Goal: Information Seeking & Learning: Learn about a topic

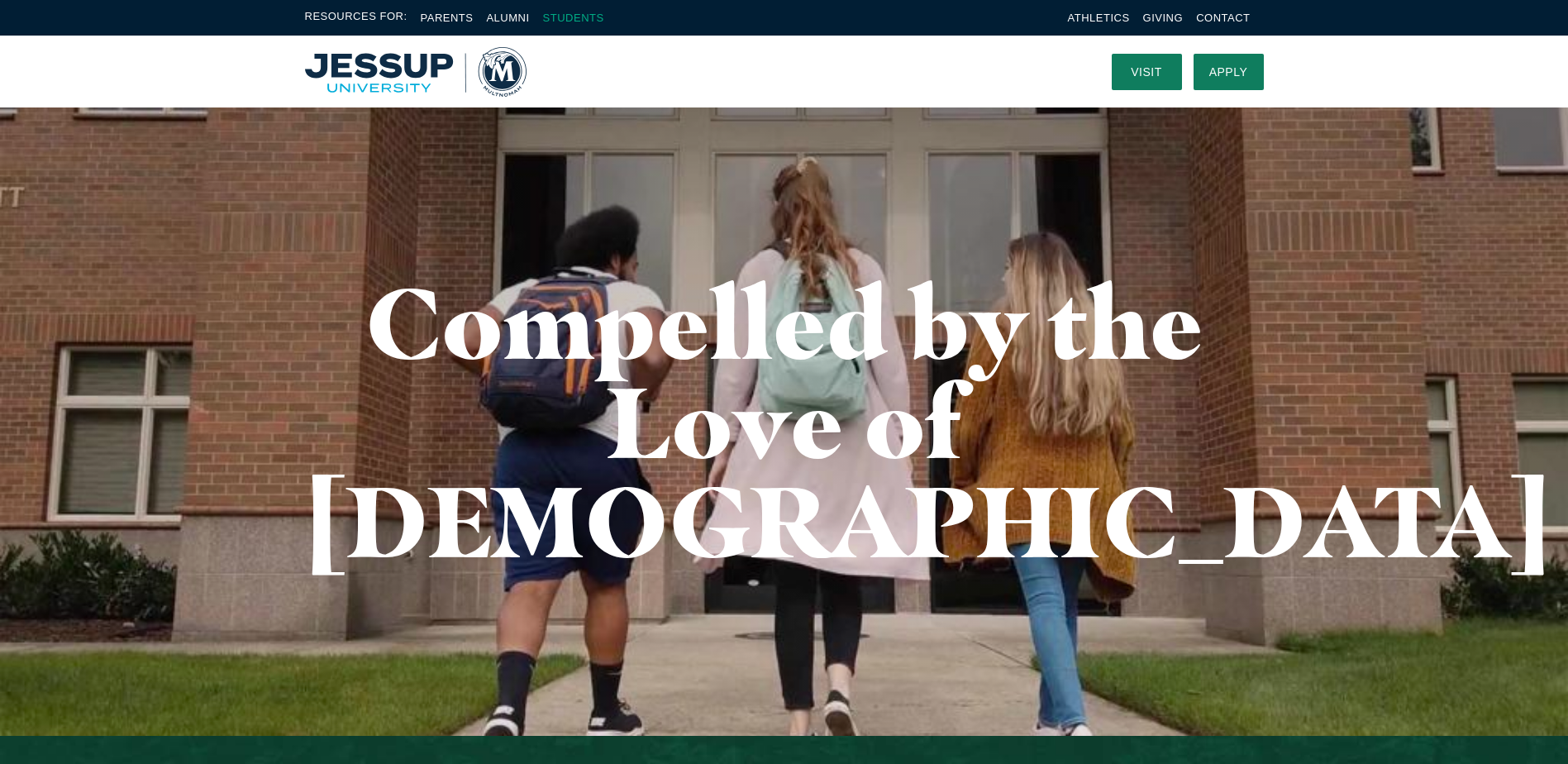
click at [592, 20] on link "Students" at bounding box center [573, 17] width 61 height 12
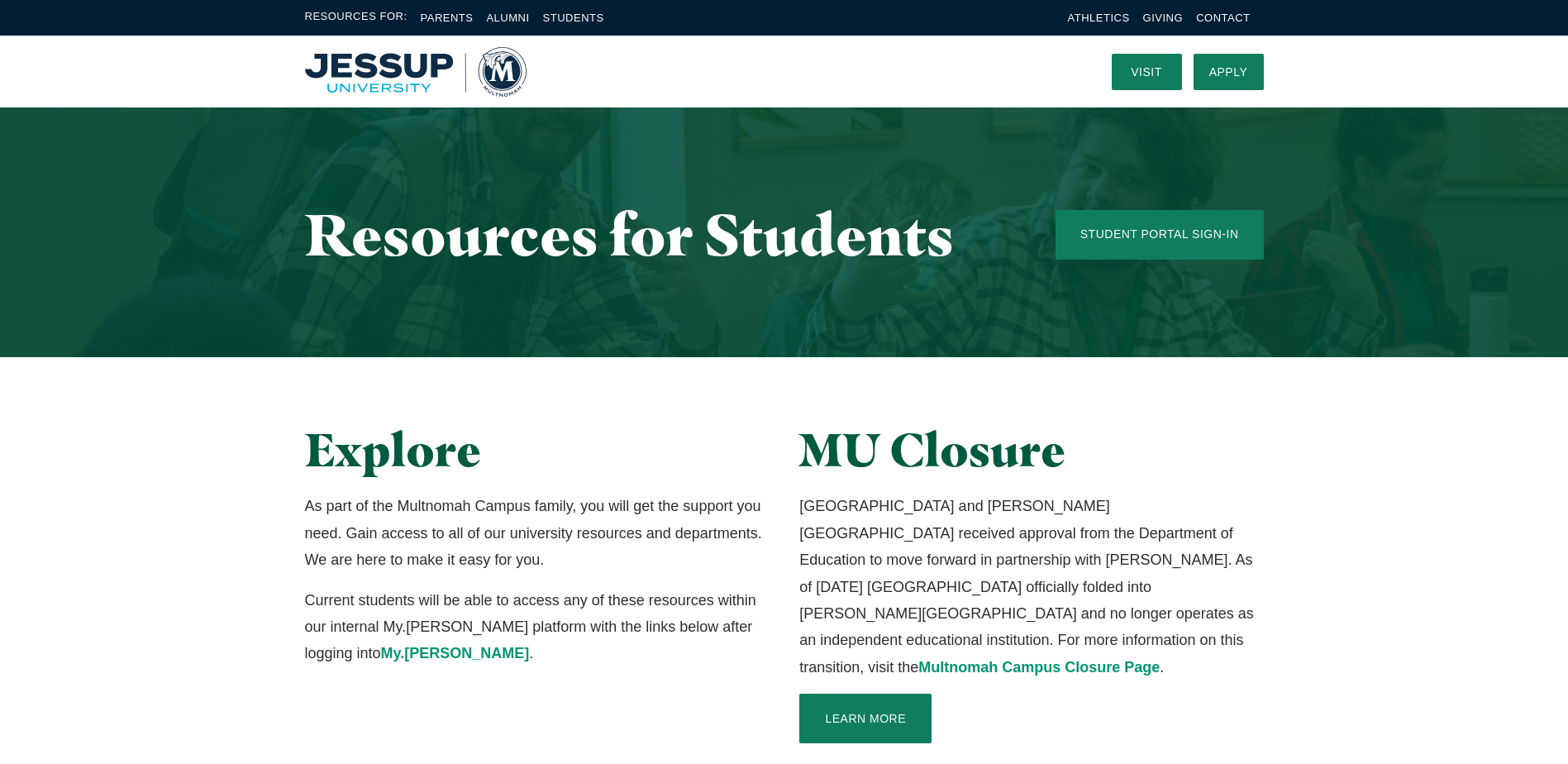
click at [392, 78] on img "Home" at bounding box center [416, 71] width 221 height 49
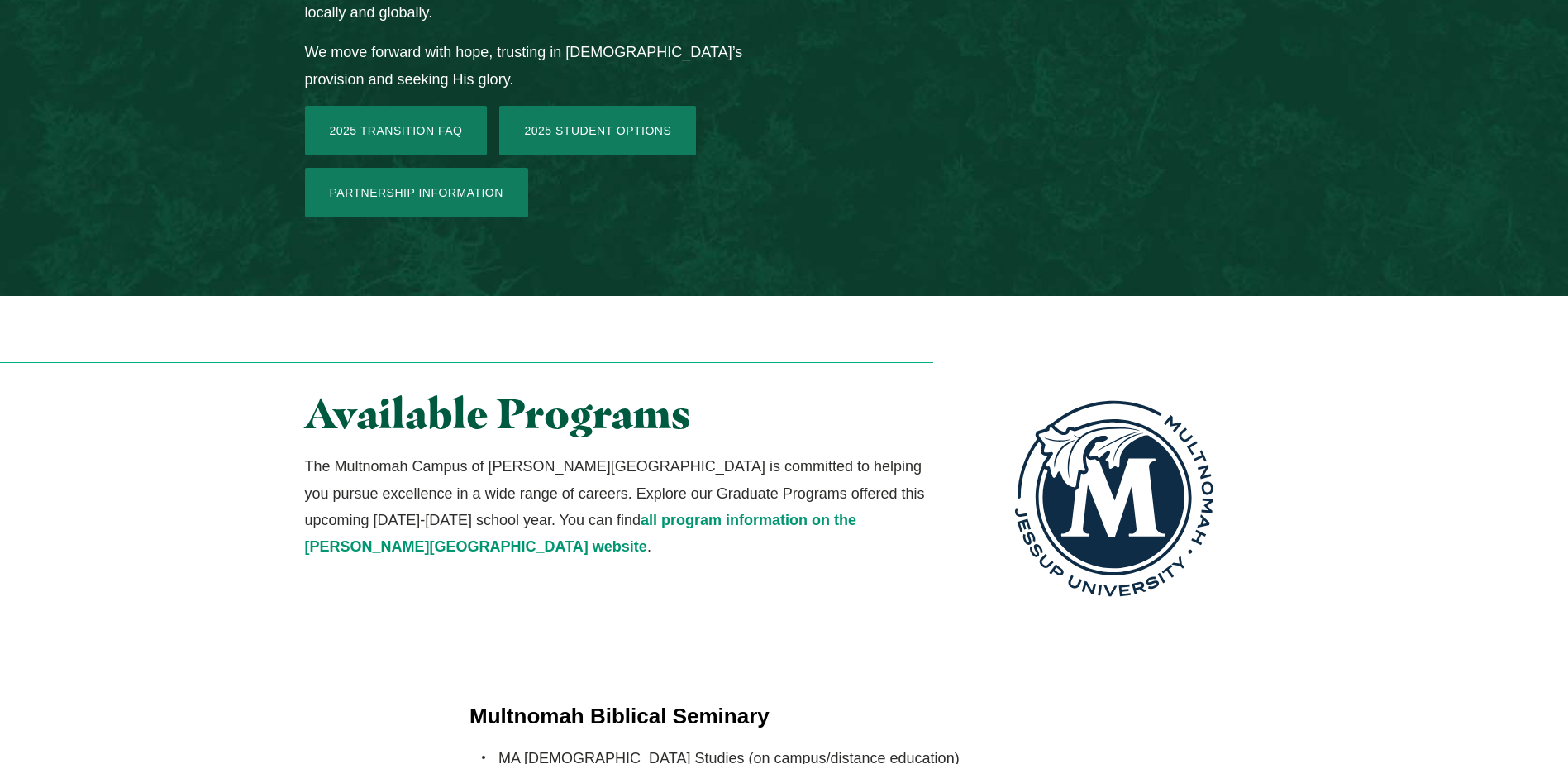
scroll to position [2729, 0]
